Goal: Navigation & Orientation: Find specific page/section

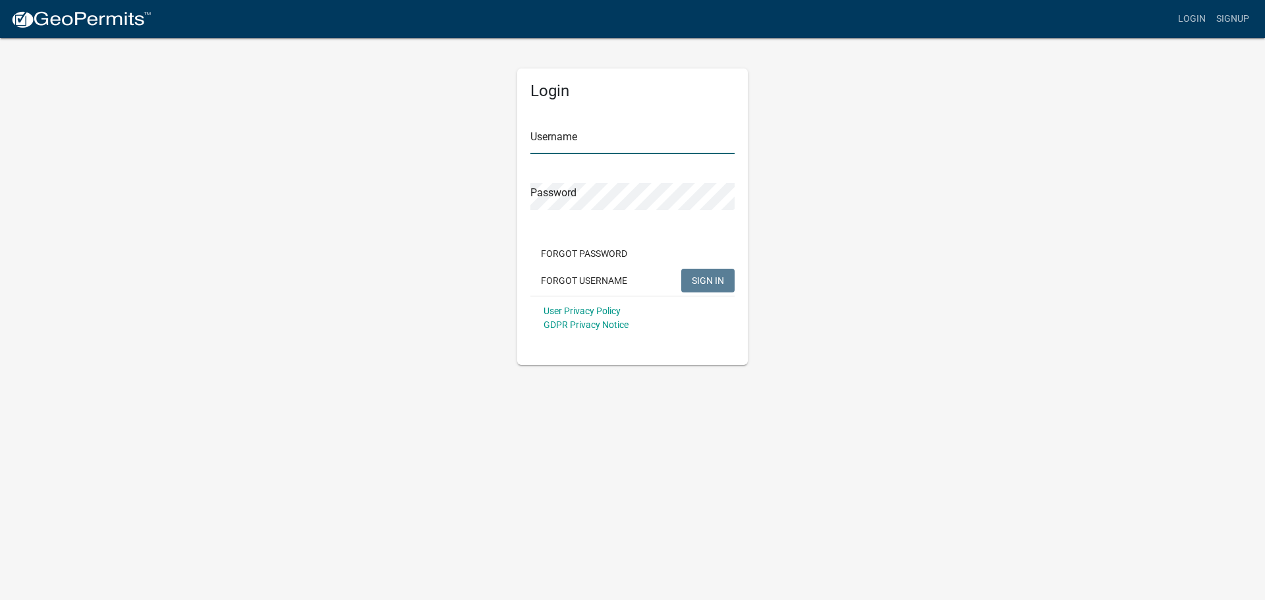
type input "bryantmike2"
click at [712, 289] on button "SIGN IN" at bounding box center [707, 281] width 53 height 24
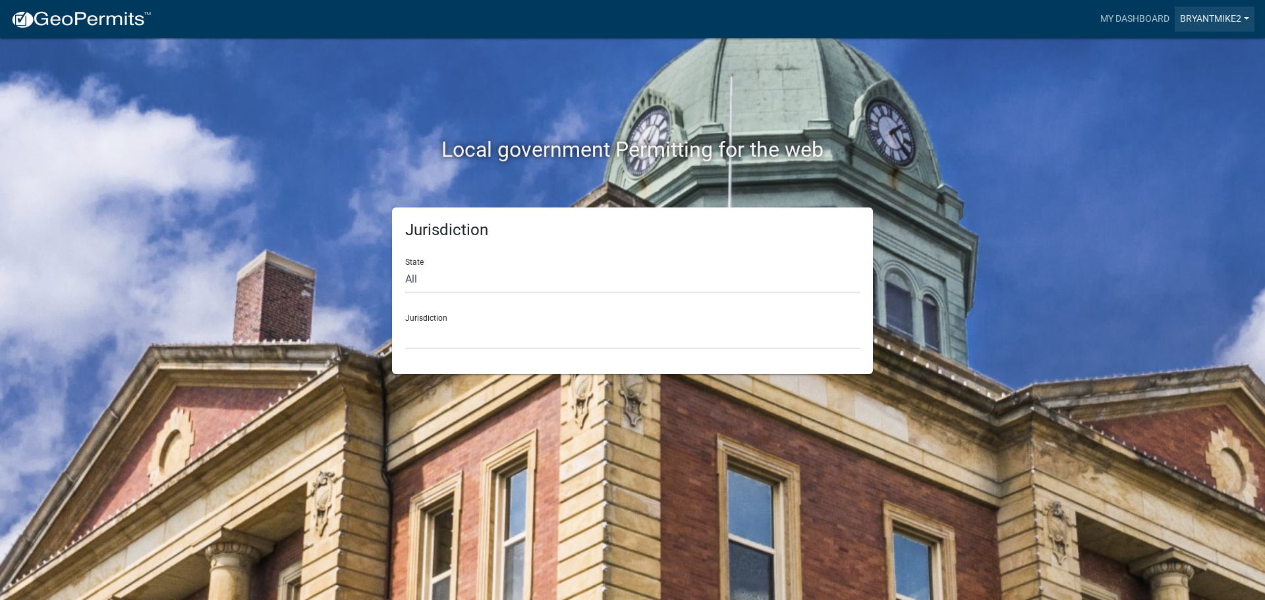
click at [1185, 17] on link "bryantmike2" at bounding box center [1215, 19] width 80 height 25
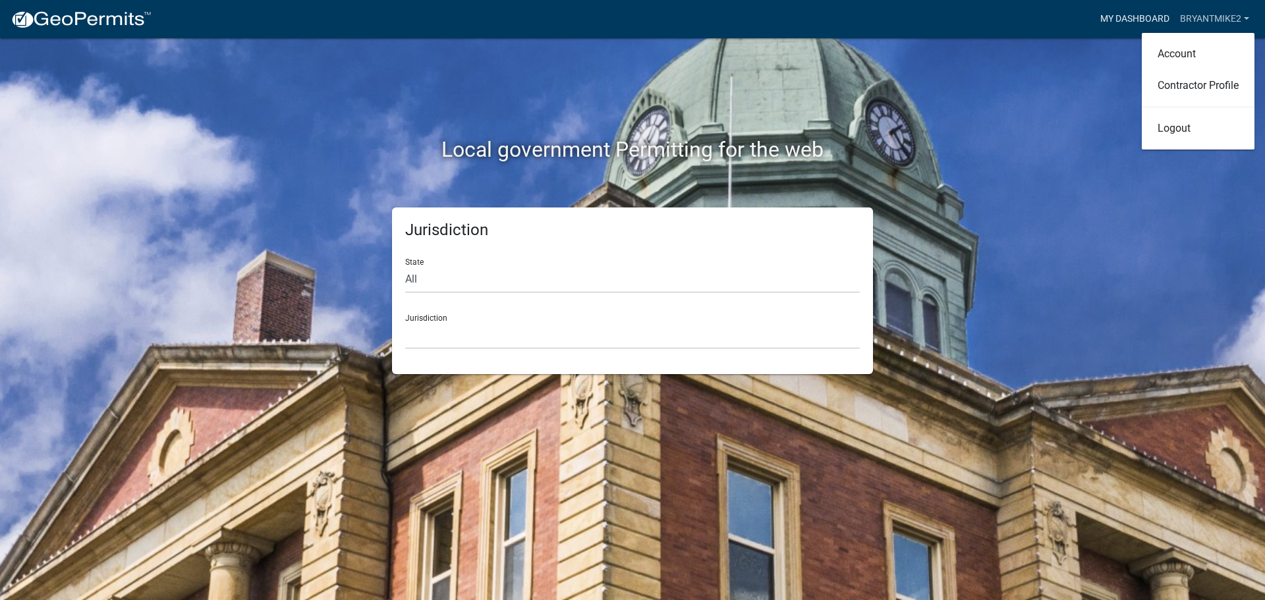
click at [1139, 19] on link "My Dashboard" at bounding box center [1135, 19] width 80 height 25
